Goal: Information Seeking & Learning: Learn about a topic

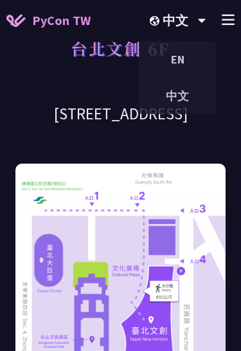
click at [228, 22] on icon at bounding box center [227, 19] width 13 height 11
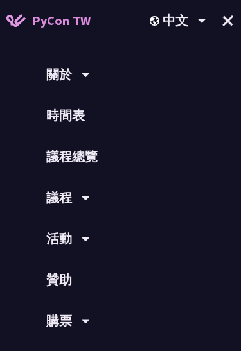
click at [58, 123] on link "時間表" at bounding box center [120, 115] width 241 height 41
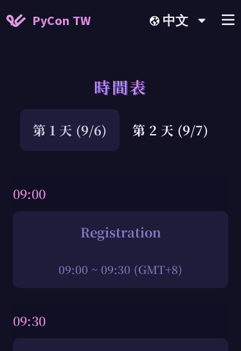
click at [166, 132] on div "第 2 天 (9/7)" at bounding box center [169, 130] width 101 height 42
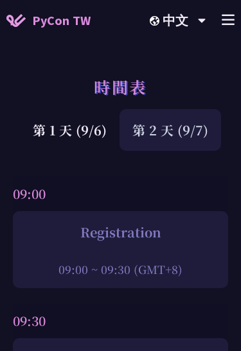
click at [160, 129] on div "第 2 天 (9/7)" at bounding box center [169, 130] width 101 height 42
click at [58, 132] on div "第 1 天 (9/6)" at bounding box center [69, 130] width 99 height 42
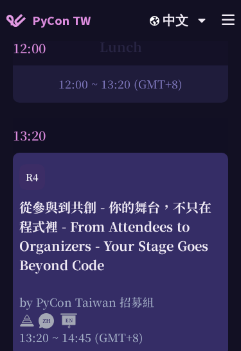
scroll to position [3363, 0]
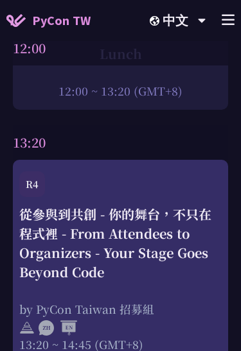
click at [230, 24] on line at bounding box center [228, 24] width 12 height 0
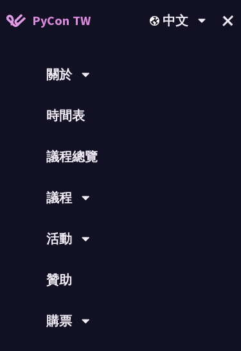
click at [62, 200] on div "議程" at bounding box center [120, 197] width 241 height 41
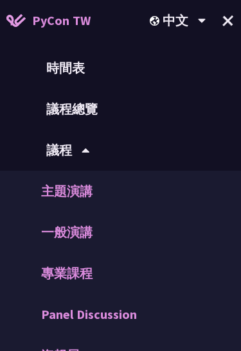
scroll to position [49, 0]
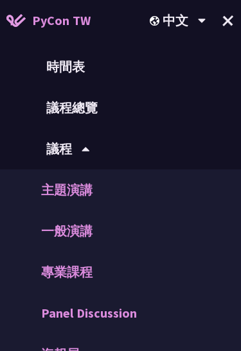
click at [76, 228] on link "一般演講" at bounding box center [120, 230] width 241 height 41
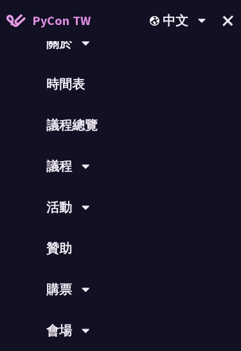
scroll to position [0, 0]
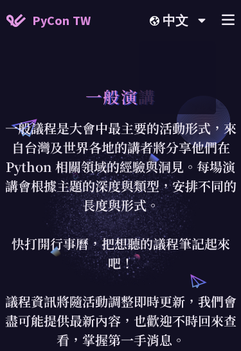
click at [232, 21] on icon at bounding box center [227, 19] width 13 height 11
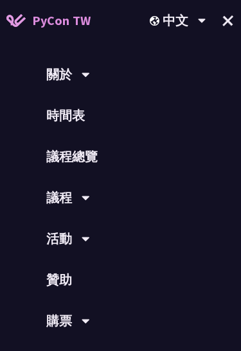
click at [82, 124] on link "時間表" at bounding box center [120, 115] width 241 height 41
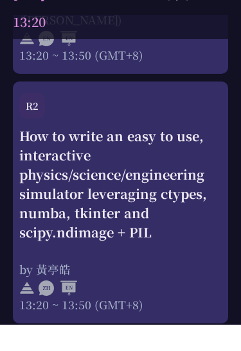
scroll to position [4014, 0]
